Goal: Task Accomplishment & Management: Manage account settings

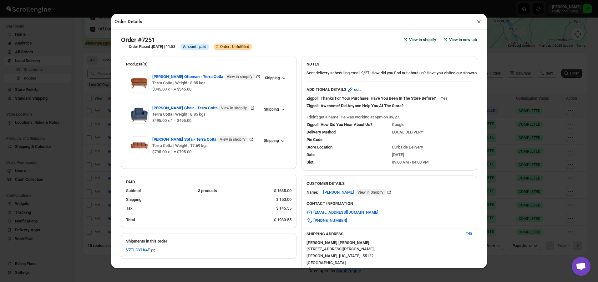
click at [357, 92] on span "edit" at bounding box center [357, 89] width 7 height 6
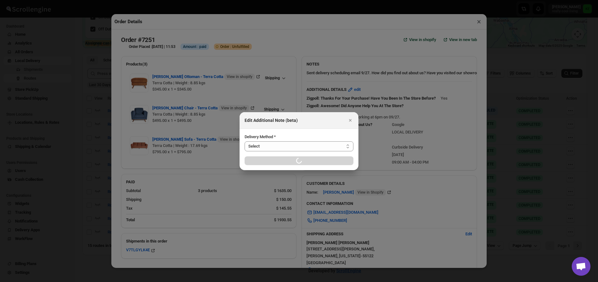
select select "LOCAL_DELIVERY"
select select "LOCATION_BASES"
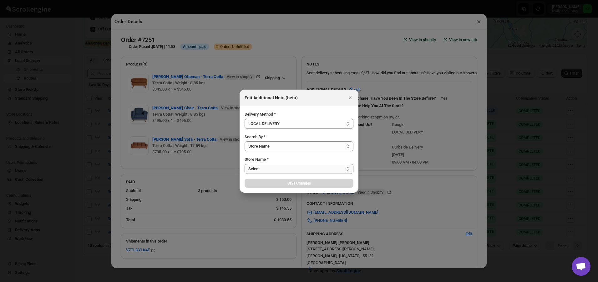
select select "656744df154a64d9bb065b6d"
select select "[DATE]"
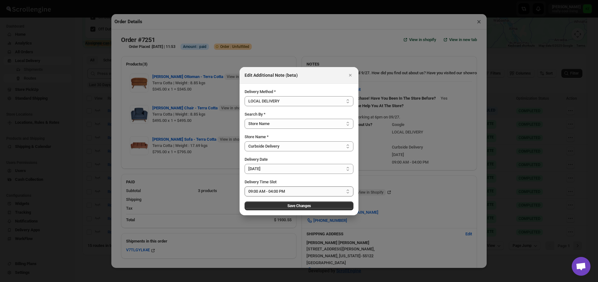
click at [348, 192] on select "Select 09:00 AM - 04:00 PM 09:00 AM - 11:00 AM 10:00 AM - 12:00 PM 11:00 AM - 0…" at bounding box center [299, 191] width 109 height 10
select select "673ffc4d35296b8d311f7cc4"
click at [245, 186] on select "Select 09:00 AM - 04:00 PM 09:00 AM - 11:00 AM 10:00 AM - 12:00 PM 11:00 AM - 0…" at bounding box center [299, 191] width 109 height 10
click at [297, 206] on span "Save Changes" at bounding box center [299, 205] width 23 height 5
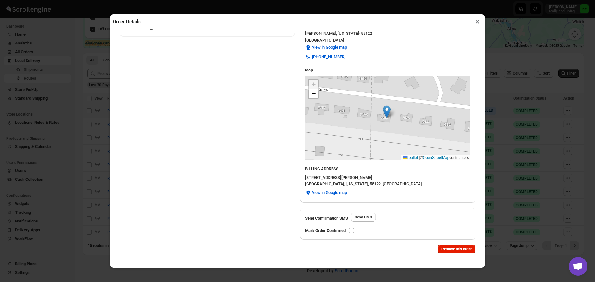
scroll to position [126, 0]
click at [353, 230] on input "checkbox" at bounding box center [351, 230] width 5 height 5
checkbox input "true"
click at [476, 24] on button "×" at bounding box center [477, 21] width 9 height 9
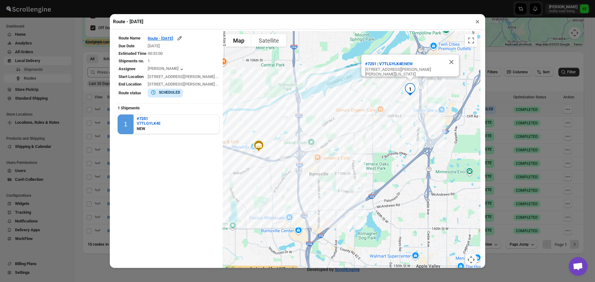
click at [477, 25] on button "×" at bounding box center [477, 21] width 9 height 9
